Goal: Check status: Verify the current state of an ongoing process or item

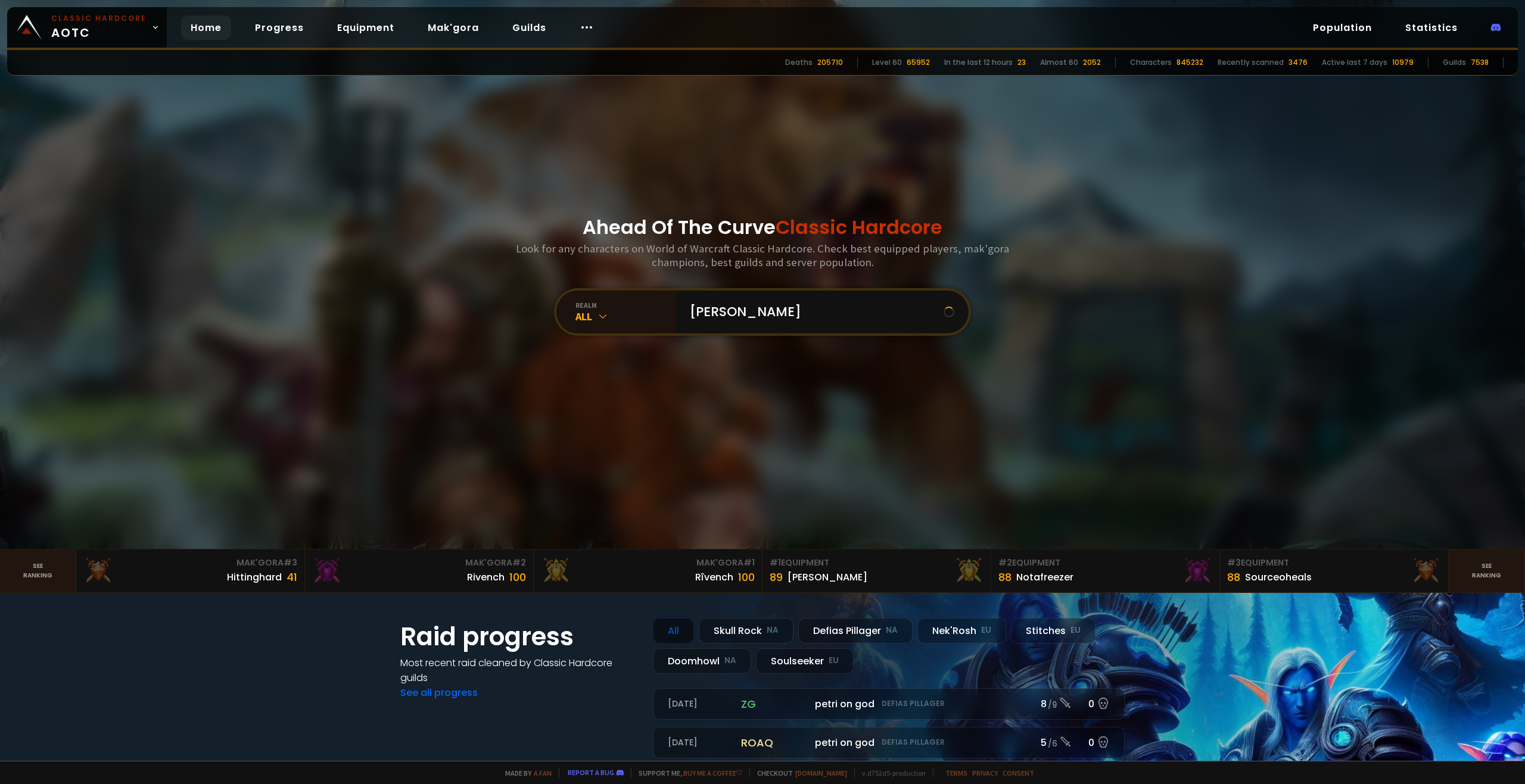
type input "niesm"
click at [750, 312] on input "text" at bounding box center [819, 312] width 272 height 43
type input "nismos"
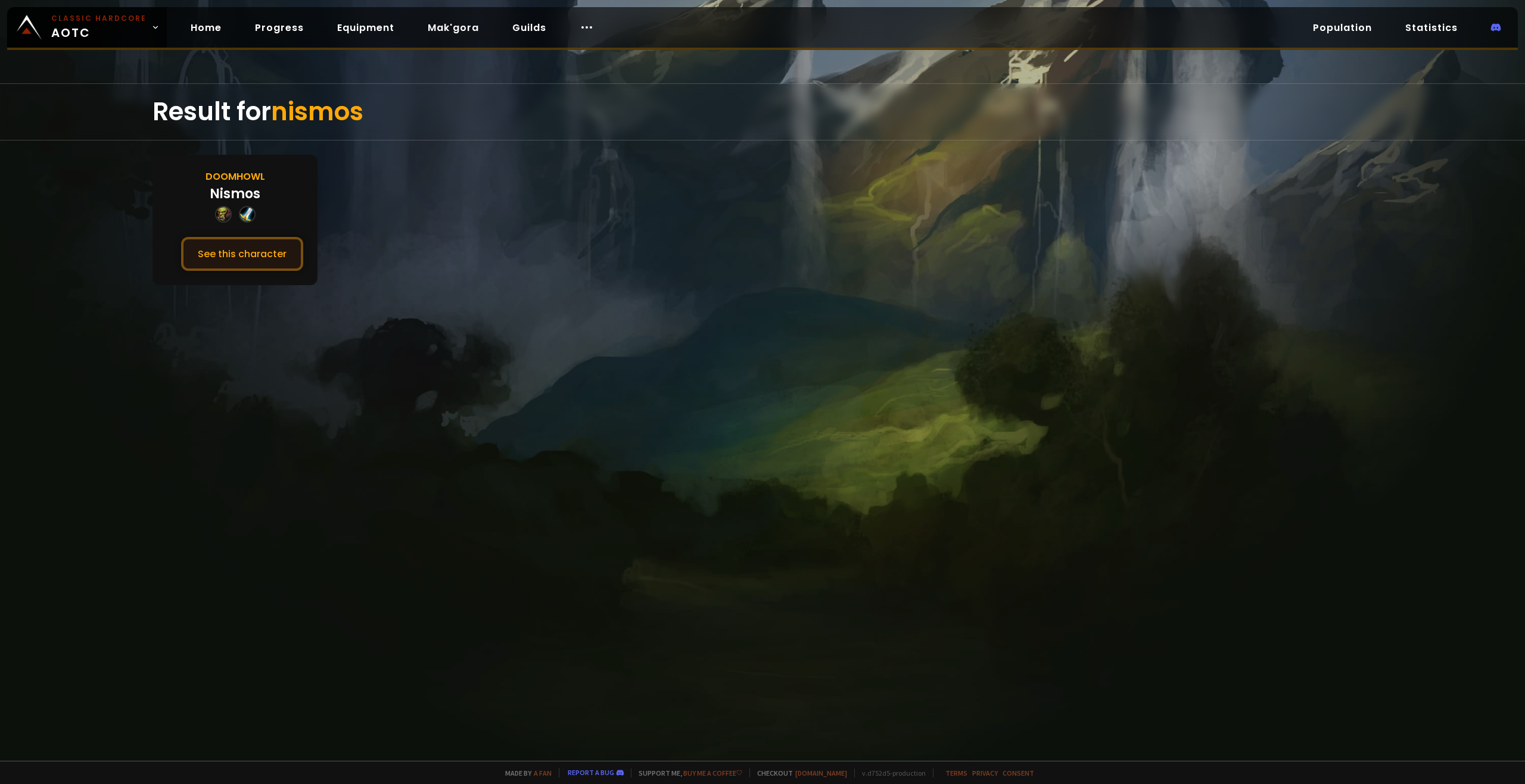
click at [271, 239] on button "See this character" at bounding box center [242, 254] width 122 height 34
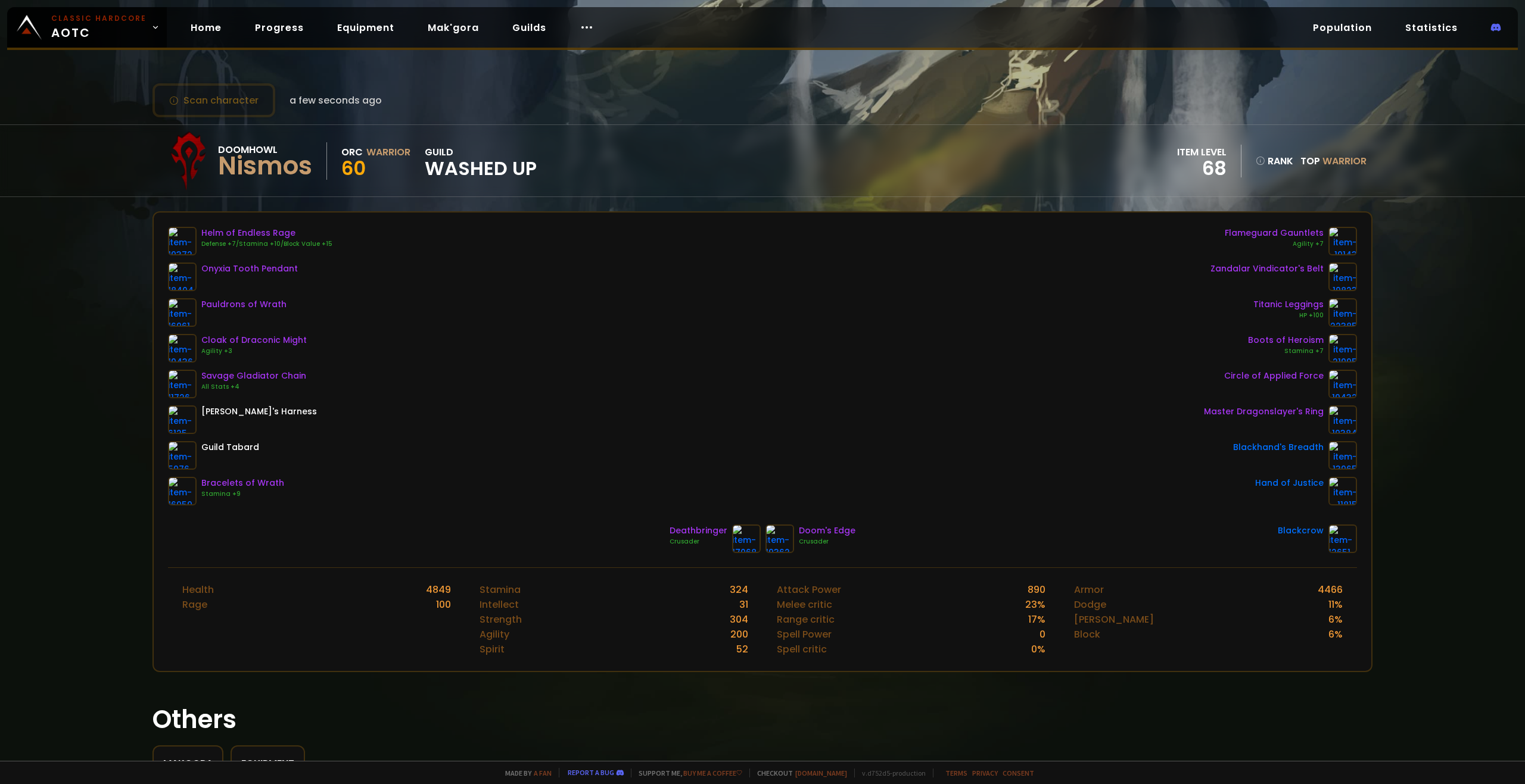
click at [660, 73] on div "Scan character a few seconds ago Doomhowl Nismos Orc Warrior 60 guild Washed Up…" at bounding box center [762, 381] width 1525 height 761
